Goal: Transaction & Acquisition: Subscribe to service/newsletter

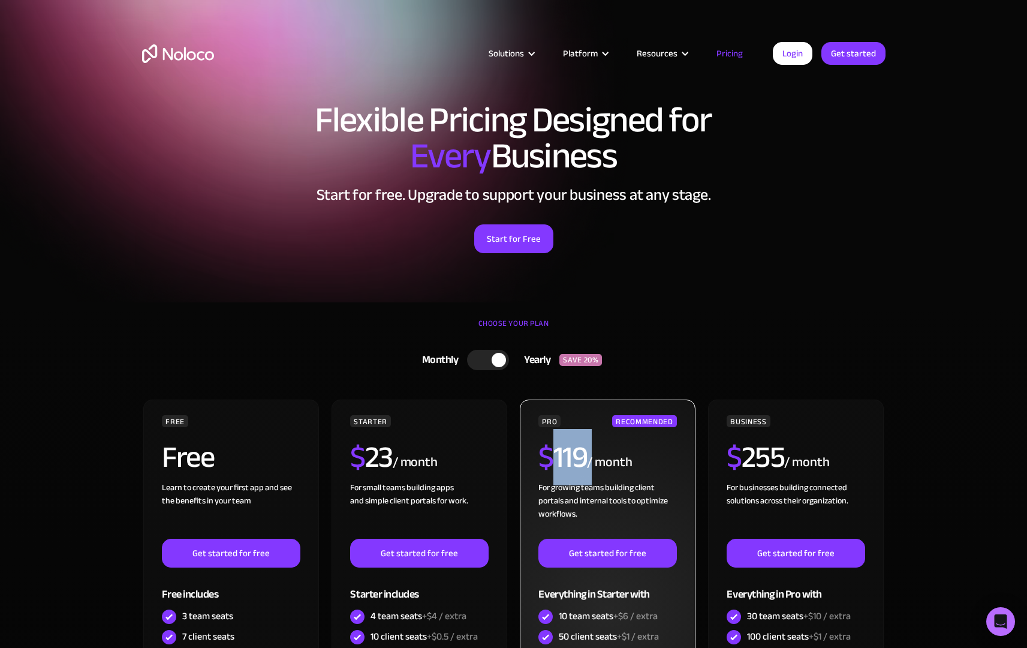
drag, startPoint x: 589, startPoint y: 457, endPoint x: 550, endPoint y: 452, distance: 39.4
click at [550, 452] on div "$ 119 / month" at bounding box center [608, 461] width 138 height 39
copy h2 "119"
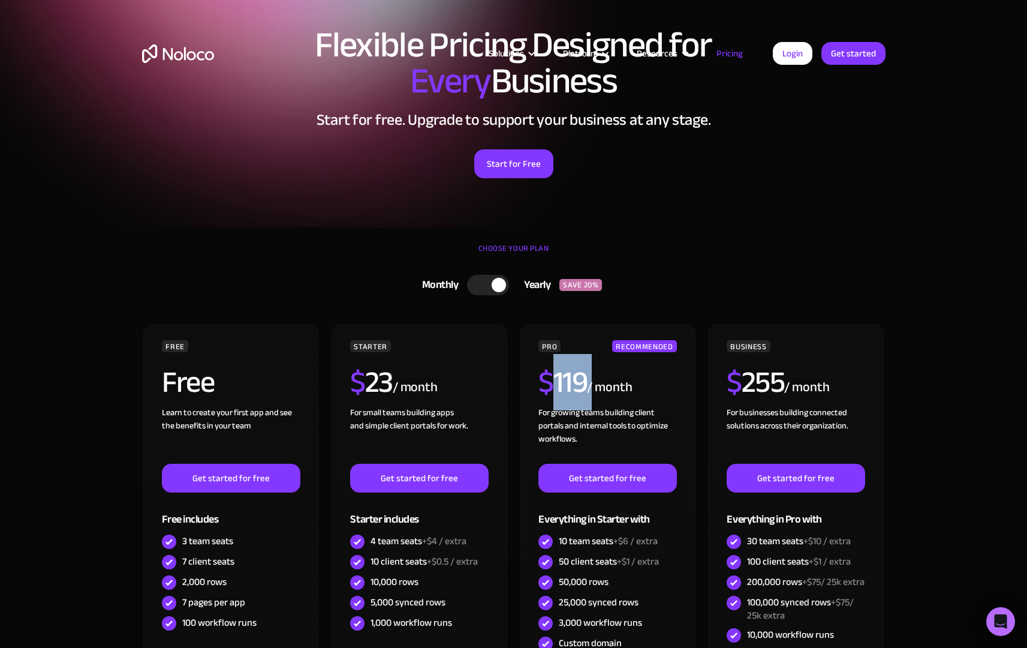
scroll to position [124, 0]
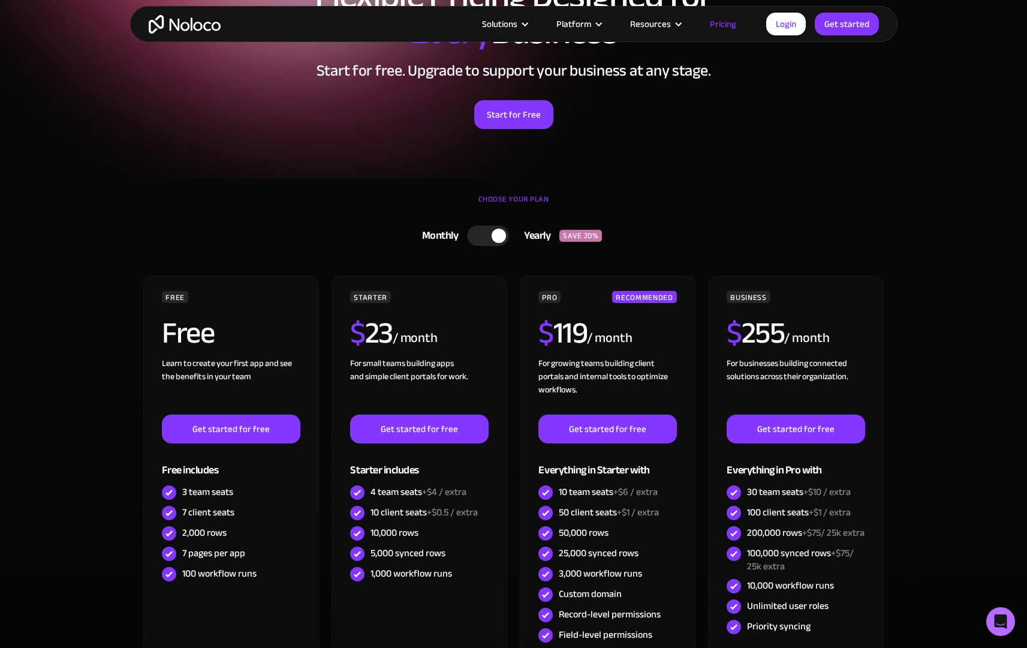
click at [309, 122] on div "Start for Free" at bounding box center [514, 110] width 744 height 37
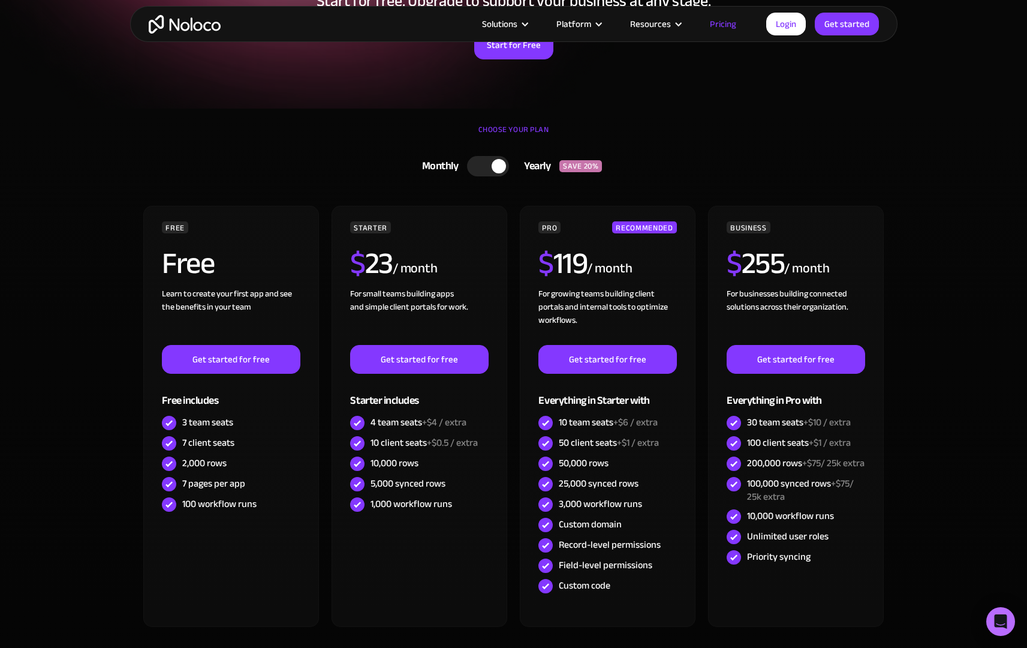
scroll to position [242, 0]
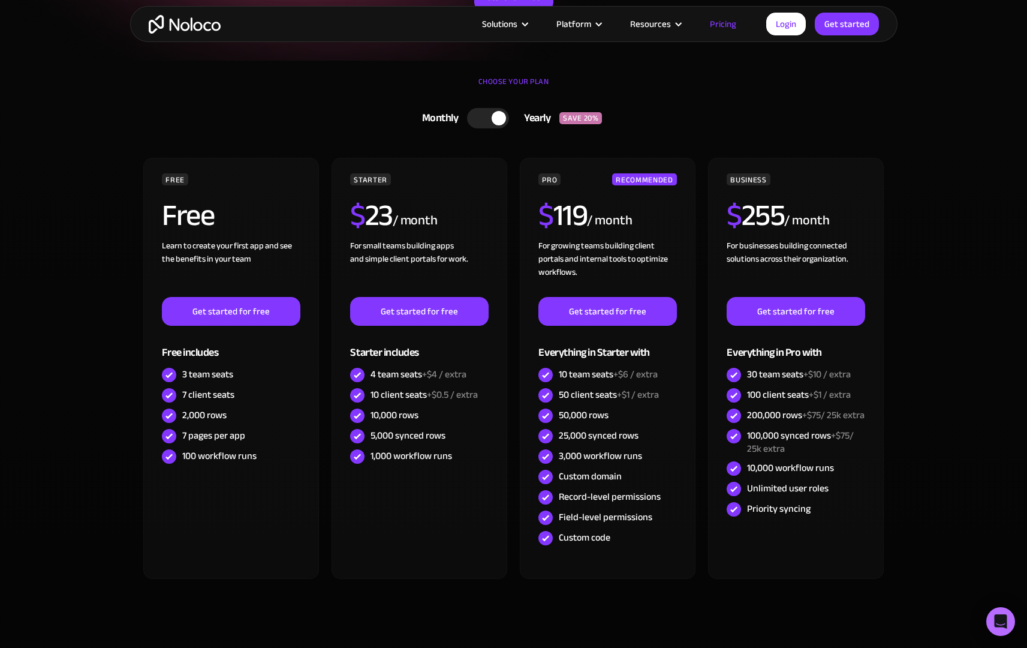
click at [498, 113] on div at bounding box center [499, 118] width 14 height 14
click at [498, 113] on div at bounding box center [493, 118] width 42 height 20
click at [504, 122] on div at bounding box center [499, 118] width 14 height 14
click at [479, 118] on div at bounding box center [482, 118] width 14 height 14
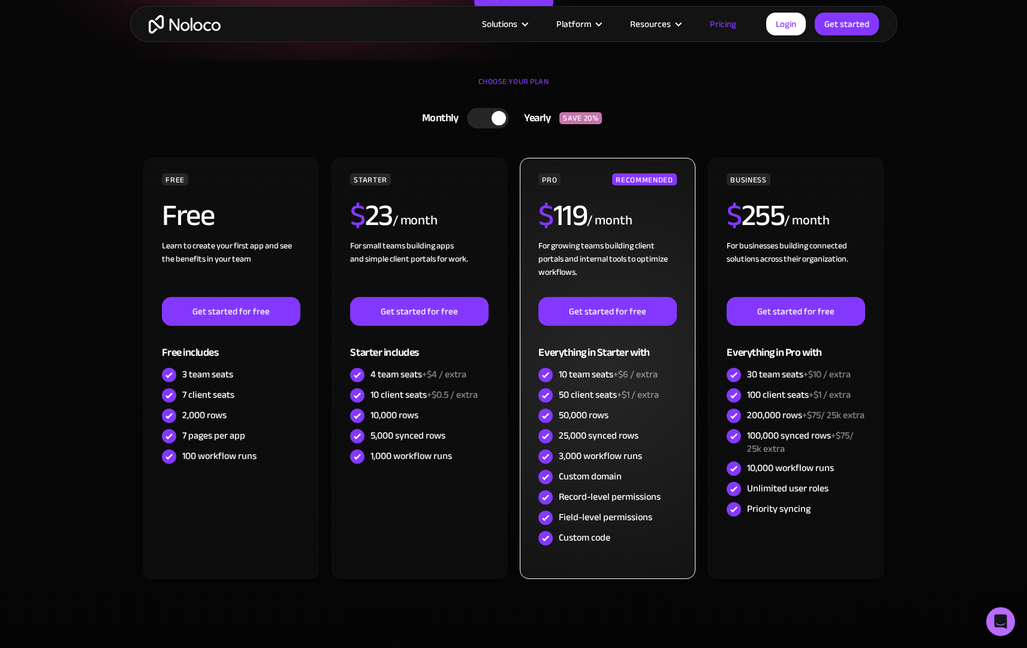
click at [571, 377] on div "10 team seats +$6 / extra" at bounding box center [608, 374] width 99 height 13
drag, startPoint x: 571, startPoint y: 377, endPoint x: 588, endPoint y: 443, distance: 68.6
click at [588, 443] on div "PRO RECOMMENDED $ 119 / month For growing teams building client portals and int…" at bounding box center [608, 360] width 138 height 375
click at [610, 576] on div "PRO RECOMMENDED $ 119 / month For growing teams building client portals and int…" at bounding box center [607, 368] width 175 height 421
click at [603, 444] on div "25,000 synced rows" at bounding box center [608, 436] width 138 height 20
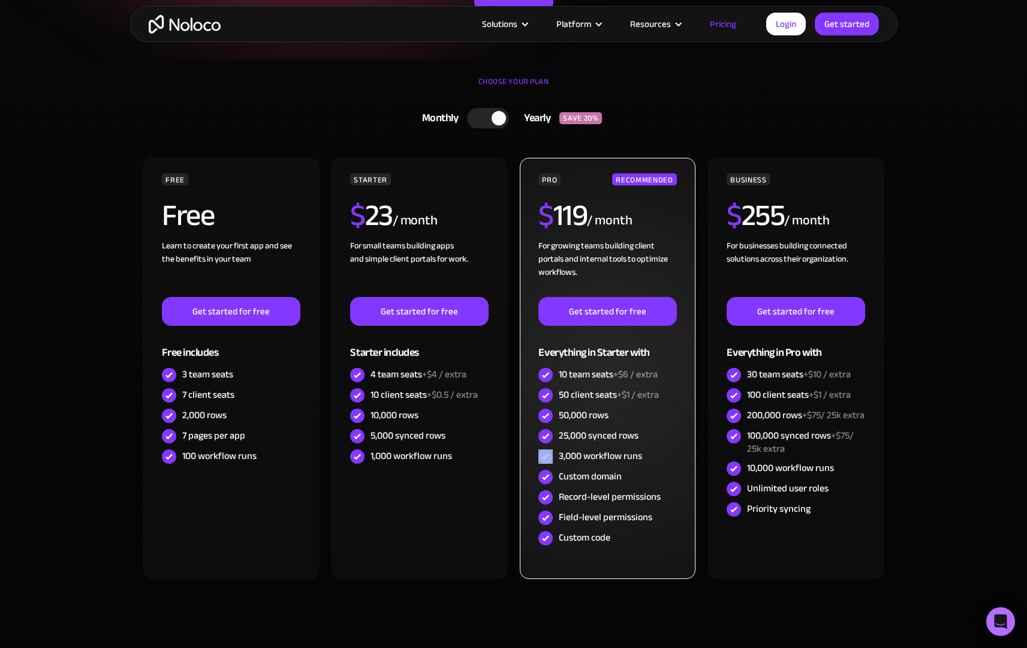
click at [603, 444] on div "25,000 synced rows" at bounding box center [608, 436] width 138 height 20
click at [619, 519] on div "Field-level permissions" at bounding box center [606, 516] width 94 height 13
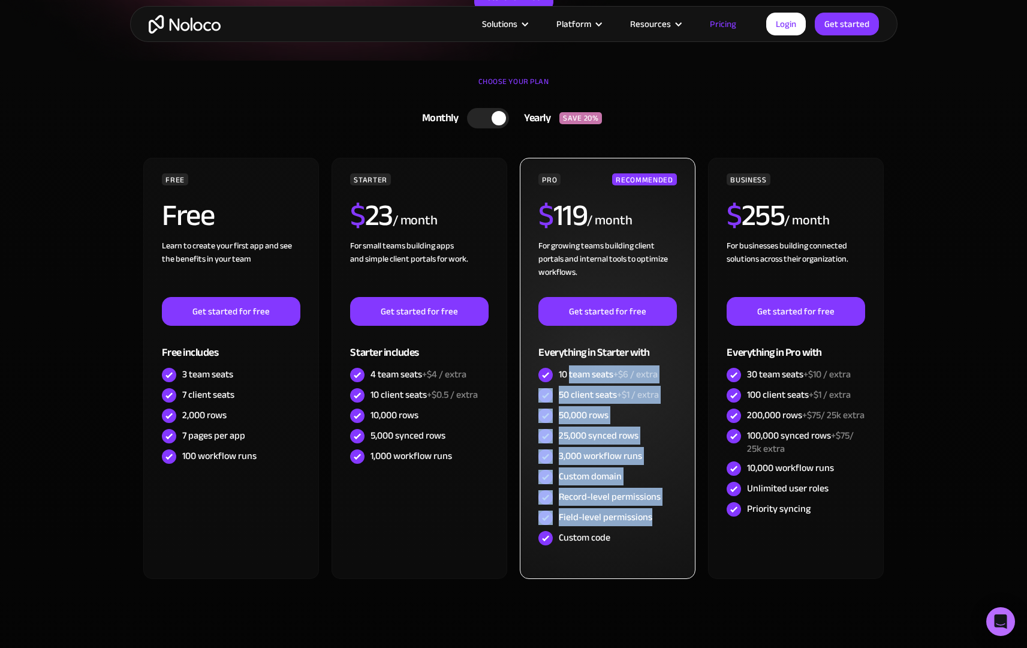
drag, startPoint x: 619, startPoint y: 519, endPoint x: 574, endPoint y: 379, distance: 147.0
click at [574, 379] on div "PRO RECOMMENDED $ 119 / month For growing teams building client portals and int…" at bounding box center [608, 360] width 138 height 375
click at [574, 379] on div "10 team seats +$6 / extra" at bounding box center [608, 374] width 99 height 13
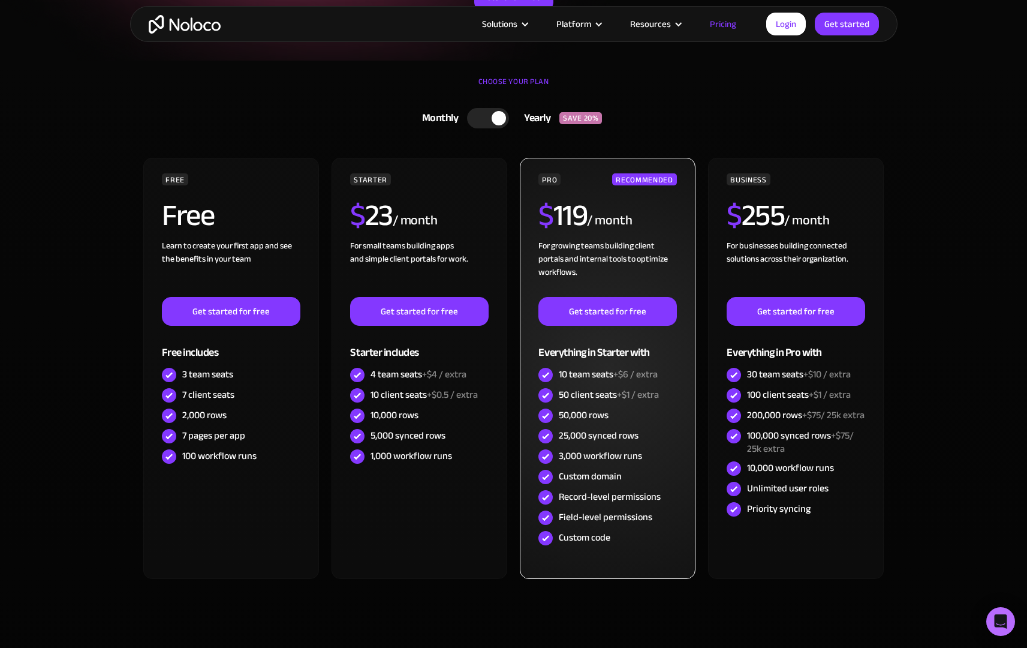
click at [572, 375] on div "10 team seats +$6 / extra" at bounding box center [608, 374] width 99 height 13
click at [595, 388] on div "50 client seats +$1 / extra" at bounding box center [609, 394] width 100 height 13
click at [609, 399] on div "50 client seats +$1 / extra" at bounding box center [609, 394] width 100 height 13
drag, startPoint x: 609, startPoint y: 399, endPoint x: 551, endPoint y: 376, distance: 62.5
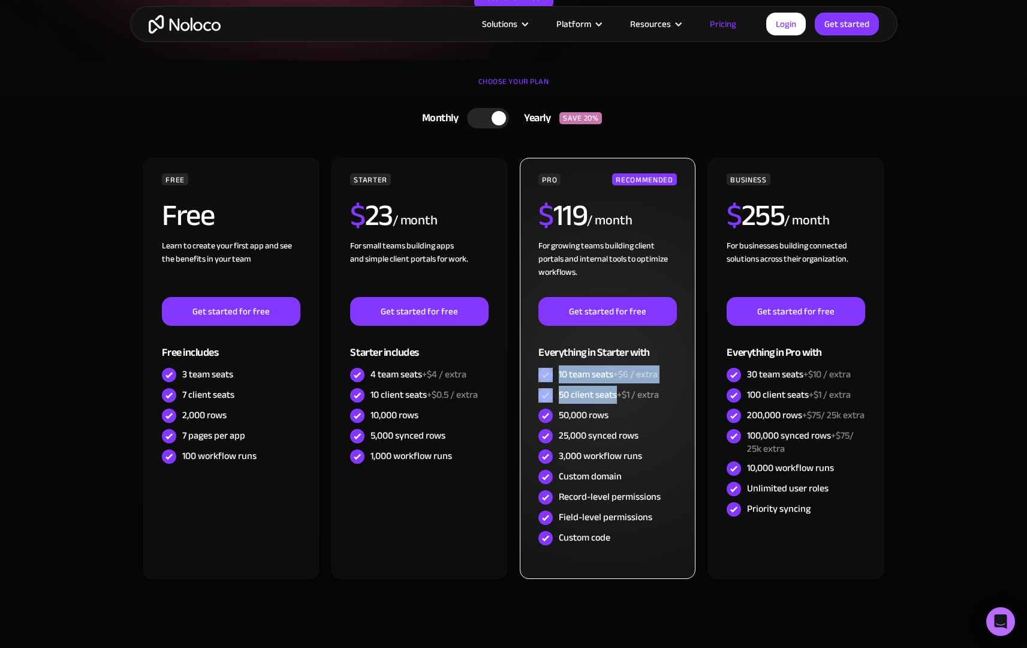
click at [551, 376] on div "PRO RECOMMENDED $ 119 / month For growing teams building client portals and int…" at bounding box center [608, 360] width 138 height 375
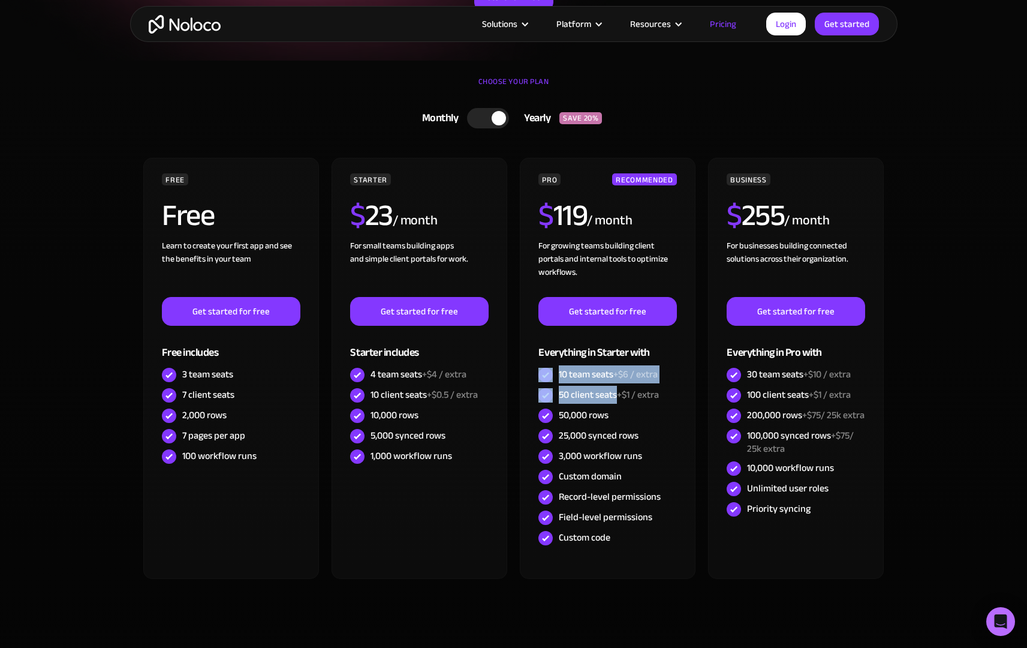
click at [675, 609] on div "FREE Free Learn to create your first app and see the benefits in your team ‍ Ge…" at bounding box center [514, 388] width 744 height 461
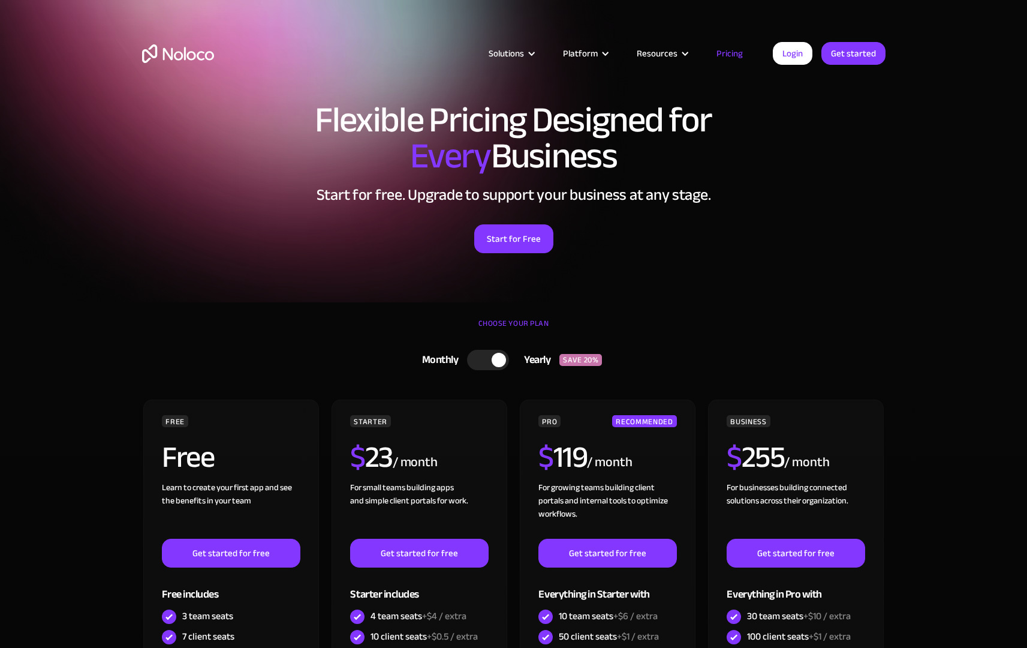
click at [492, 357] on div at bounding box center [499, 360] width 14 height 14
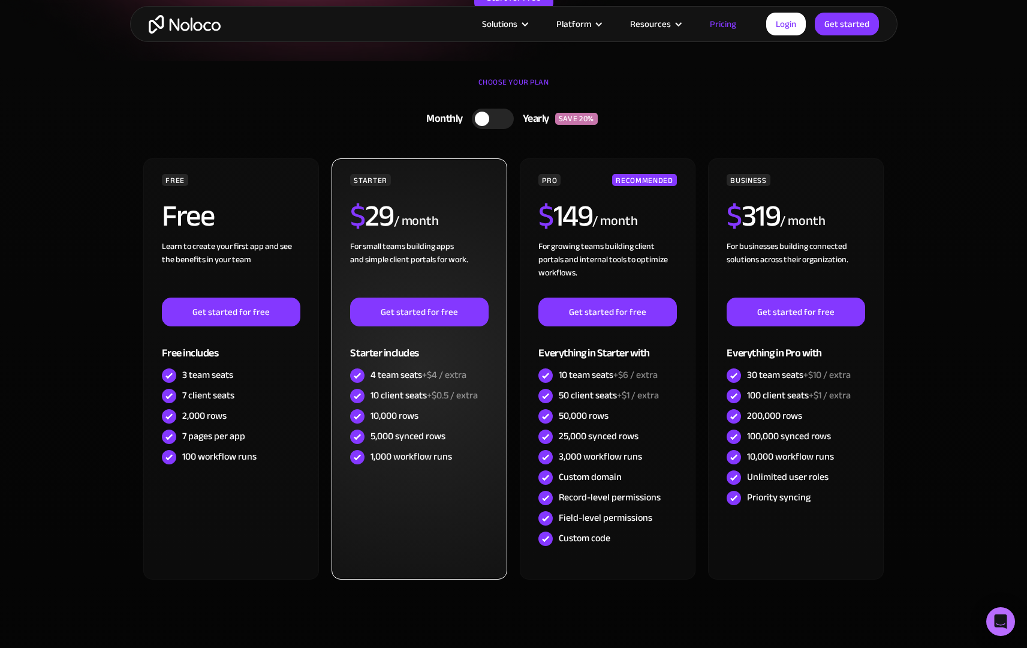
scroll to position [243, 0]
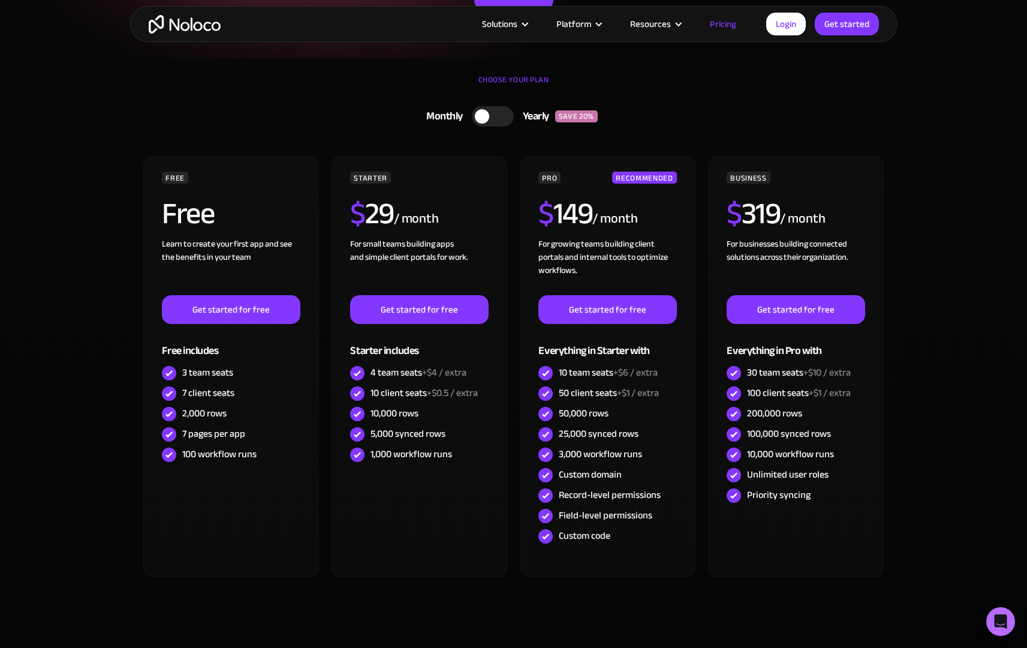
click at [498, 116] on div at bounding box center [493, 116] width 42 height 20
